Goal: Task Accomplishment & Management: Use online tool/utility

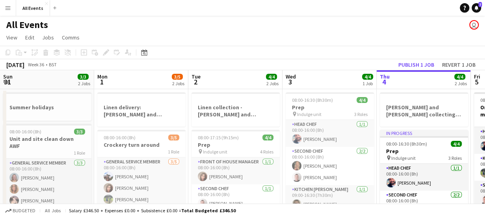
scroll to position [0, 271]
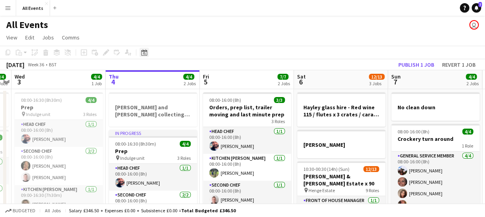
click at [141, 52] on icon at bounding box center [144, 52] width 6 height 6
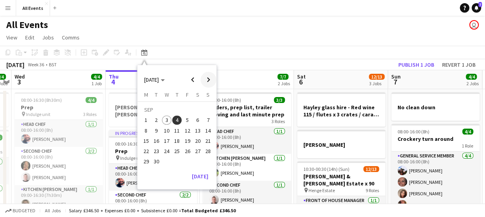
click at [209, 78] on span "Next month" at bounding box center [208, 80] width 16 height 16
click at [193, 78] on span "Previous month" at bounding box center [193, 80] width 16 height 16
click at [209, 81] on span "Next month" at bounding box center [208, 80] width 16 height 16
click at [192, 79] on span "Previous month" at bounding box center [193, 80] width 16 height 16
click at [207, 79] on span "Next month" at bounding box center [208, 80] width 16 height 16
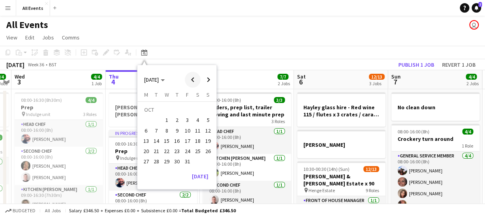
click at [194, 78] on span "Previous month" at bounding box center [193, 80] width 16 height 16
click at [209, 80] on span "Next month" at bounding box center [208, 80] width 16 height 16
click at [192, 78] on span "Previous month" at bounding box center [193, 80] width 16 height 16
click at [207, 80] on span "Next month" at bounding box center [208, 80] width 16 height 16
click at [201, 38] on app-page-menu "View Day view expanded Day view collapsed Month view Date picker Jump to [DATE]…" at bounding box center [242, 38] width 485 height 15
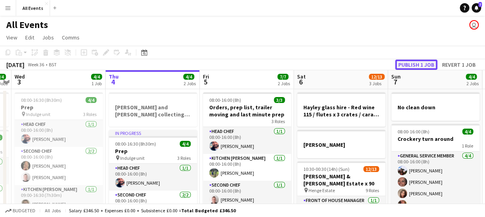
click at [426, 63] on button "Publish 1 job" at bounding box center [416, 64] width 42 height 10
